Goal: Transaction & Acquisition: Obtain resource

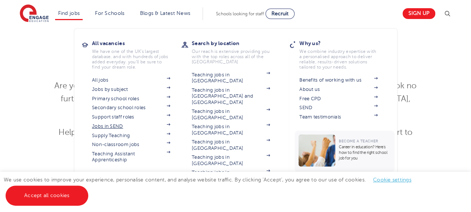
scroll to position [11, 0]
click at [125, 90] on link "Jobs by subject" at bounding box center [131, 89] width 78 height 6
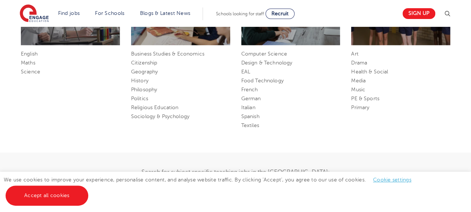
scroll to position [403, 0]
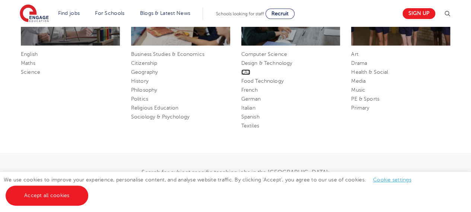
click at [246, 72] on link "EAL" at bounding box center [245, 72] width 9 height 6
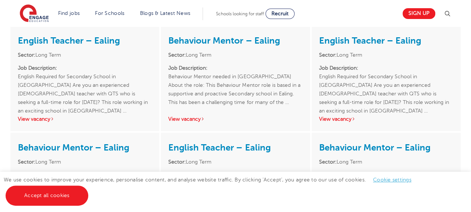
scroll to position [139, 0]
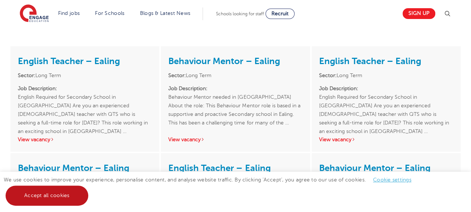
click at [76, 200] on link "Accept all cookies" at bounding box center [47, 195] width 83 height 20
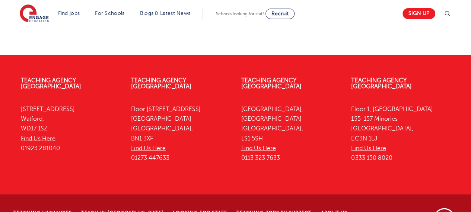
scroll to position [853, 0]
